Goal: Task Accomplishment & Management: Complete application form

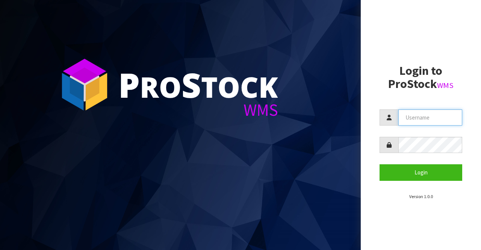
click at [417, 119] on input "text" at bounding box center [430, 117] width 64 height 16
type input "BIGGAME"
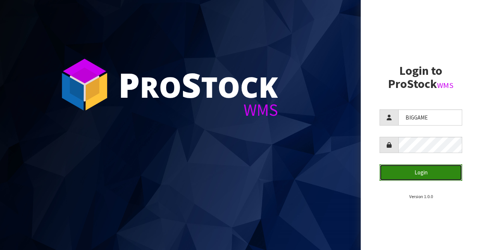
click at [414, 171] on button "Login" at bounding box center [420, 172] width 83 height 16
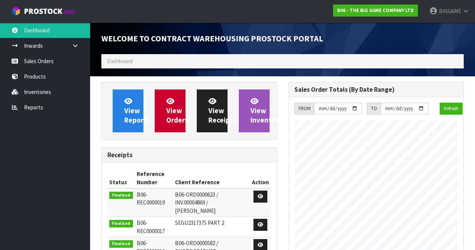
scroll to position [343, 187]
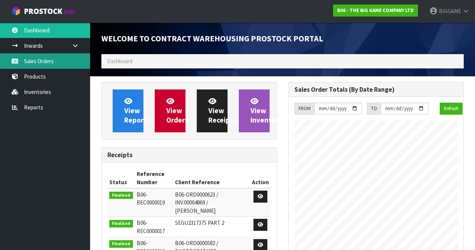
click at [56, 60] on link "Sales Orders" at bounding box center [45, 60] width 90 height 15
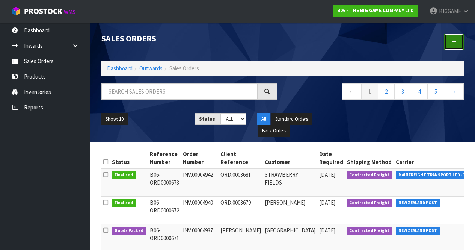
click at [452, 41] on icon at bounding box center [453, 42] width 5 height 6
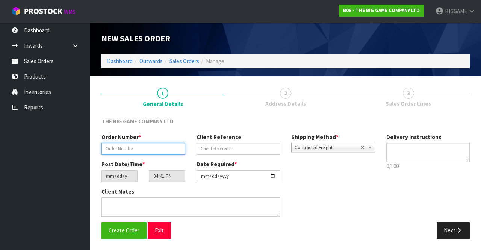
click at [147, 148] on input "text" at bounding box center [143, 149] width 84 height 12
type input "INV.00004944"
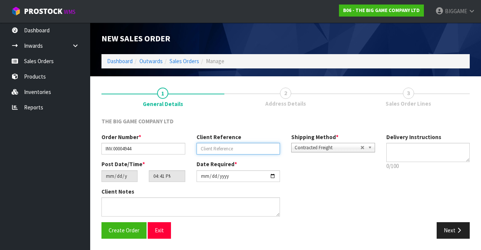
click at [206, 148] on input "text" at bounding box center [238, 149] width 84 height 12
type input "ORD.0003682"
click at [454, 227] on button "Next" at bounding box center [452, 230] width 33 height 16
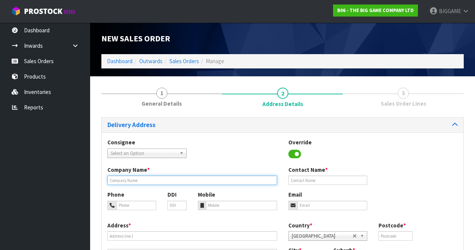
click at [150, 179] on input "text" at bounding box center [192, 179] width 170 height 9
type input "[PERSON_NAME]"
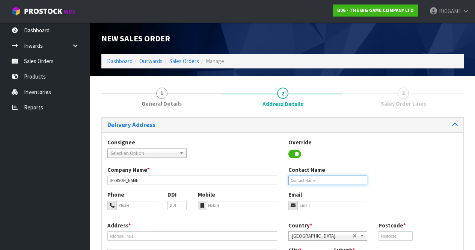
click at [322, 178] on input "text" at bounding box center [327, 179] width 79 height 9
click at [292, 178] on input "text" at bounding box center [327, 179] width 79 height 9
type input "[PERSON_NAME]"
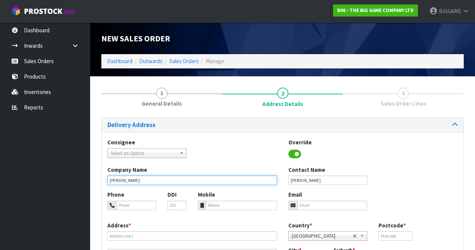
click at [153, 182] on input "[PERSON_NAME]" at bounding box center [192, 179] width 170 height 9
type input "P"
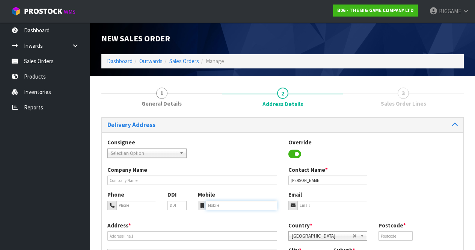
click at [213, 203] on input "tel" at bounding box center [241, 204] width 71 height 9
type input "0225940833"
click at [308, 203] on input "email" at bounding box center [332, 204] width 70 height 9
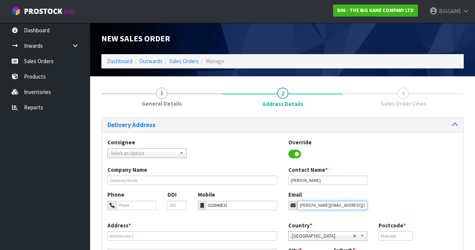
type input "[PERSON_NAME][EMAIL_ADDRESS][DOMAIN_NAME]"
click at [410, 186] on div "Company Name Contact Name * [PERSON_NAME]" at bounding box center [283, 178] width 362 height 25
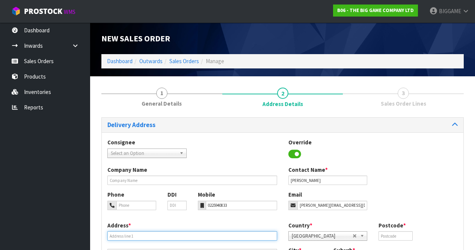
click at [151, 235] on input "text" at bounding box center [192, 235] width 170 height 9
type input "[STREET_ADDRESS]"
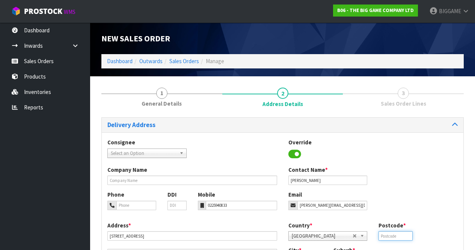
click at [384, 234] on input "text" at bounding box center [395, 235] width 34 height 9
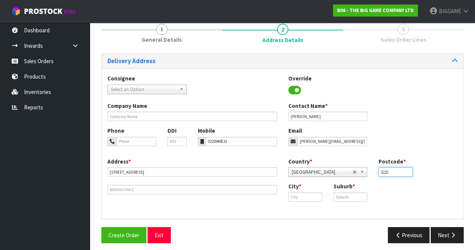
scroll to position [68, 0]
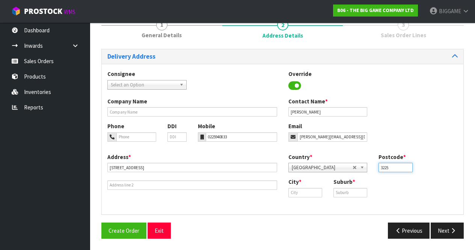
type input "3225"
click at [303, 191] on input "text" at bounding box center [305, 192] width 34 height 9
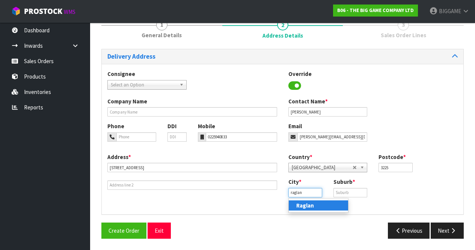
click at [292, 191] on input "raglan" at bounding box center [305, 192] width 34 height 9
type input "Raglan"
click at [322, 202] on link "Raglan" at bounding box center [318, 205] width 59 height 10
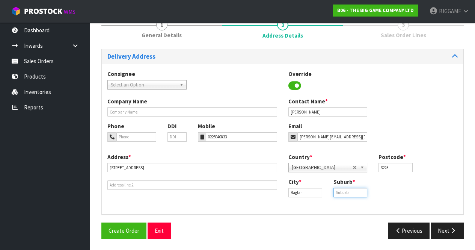
click at [339, 190] on input "text" at bounding box center [350, 192] width 34 height 9
type input "RAGLAN"
click at [447, 227] on button "Next" at bounding box center [447, 230] width 33 height 16
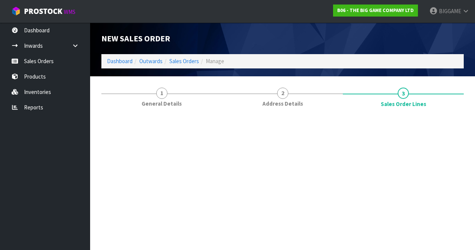
scroll to position [0, 0]
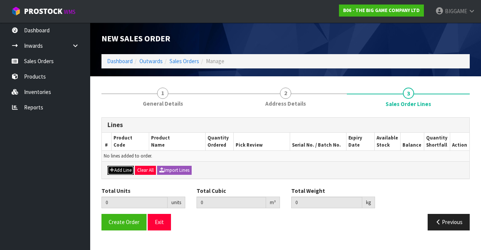
click at [124, 169] on button "Add Line" at bounding box center [120, 170] width 26 height 9
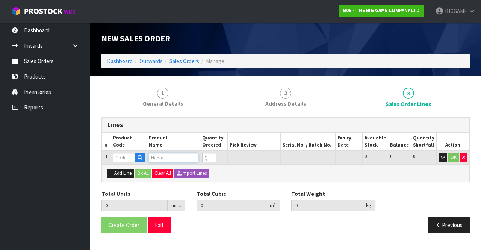
click at [164, 157] on input "text" at bounding box center [173, 157] width 49 height 9
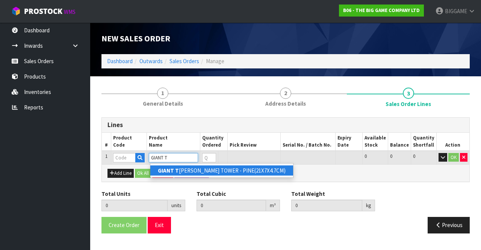
type input "GIANT T"
click at [180, 170] on link "GIANT T [PERSON_NAME] TOWER - PINE(21X7X4.7CM)" at bounding box center [221, 170] width 143 height 10
type input "GIANT TUMBLE TOWER - PINE(21X7X4.7CM)"
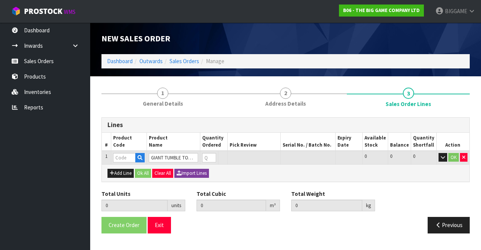
type input "0.000000"
type input "0.000"
type input "BS23102"
type input "0"
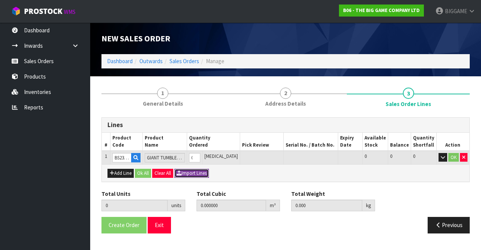
click at [180, 170] on icon "button" at bounding box center [178, 172] width 5 height 5
